Goal: Task Accomplishment & Management: Manage account settings

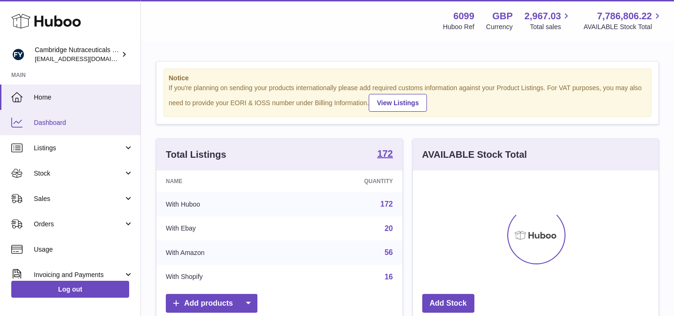
scroll to position [147, 246]
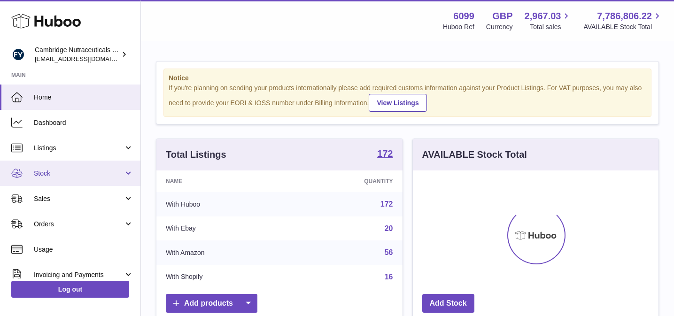
click at [73, 171] on span "Stock" at bounding box center [79, 173] width 90 height 9
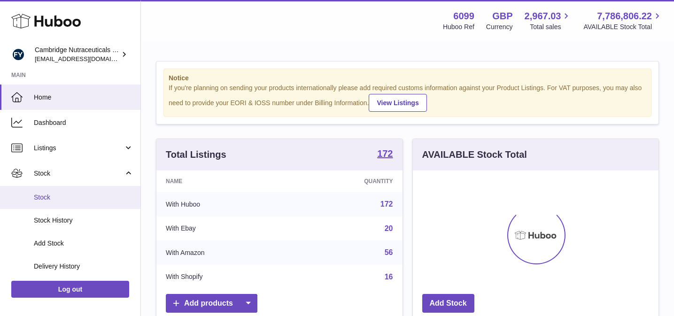
click at [78, 192] on link "Stock" at bounding box center [70, 197] width 140 height 23
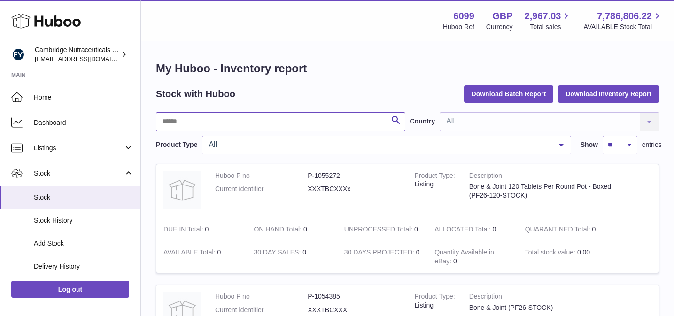
click at [294, 123] on input "text" at bounding box center [280, 121] width 249 height 19
type input "****"
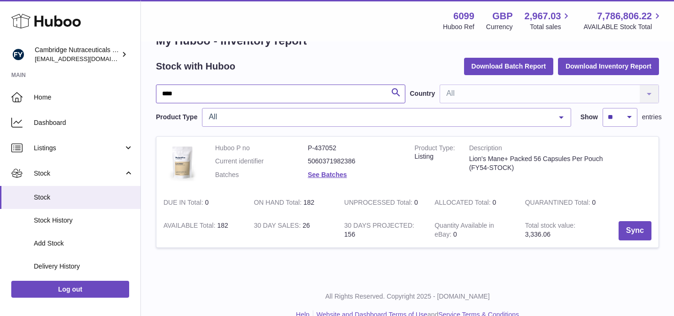
scroll to position [28, 0]
click at [332, 174] on link "See Batches" at bounding box center [327, 175] width 39 height 8
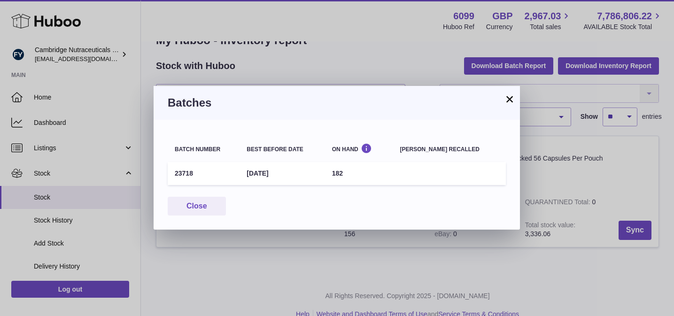
click at [509, 103] on button "×" at bounding box center [509, 98] width 11 height 11
